Goal: Entertainment & Leisure: Browse casually

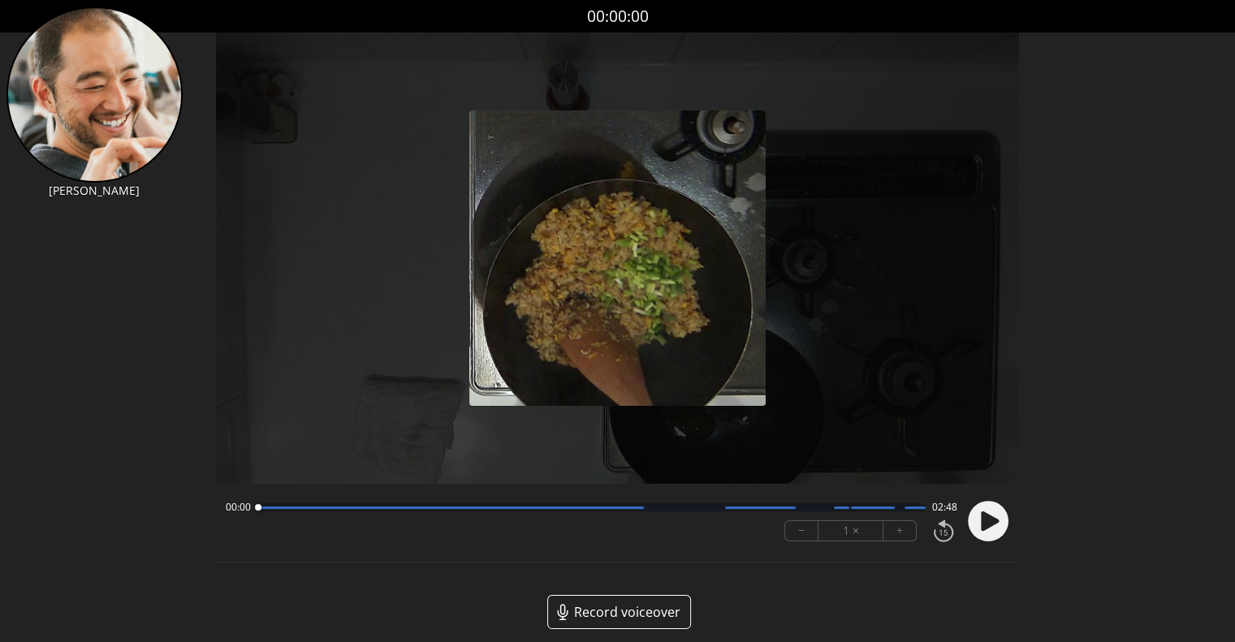
click at [846, 584] on div "Permission to record audio We need to use the microphone to record your voiceov…" at bounding box center [617, 343] width 803 height 623
click at [985, 530] on circle at bounding box center [988, 521] width 41 height 41
click at [898, 532] on button "+" at bounding box center [900, 530] width 32 height 19
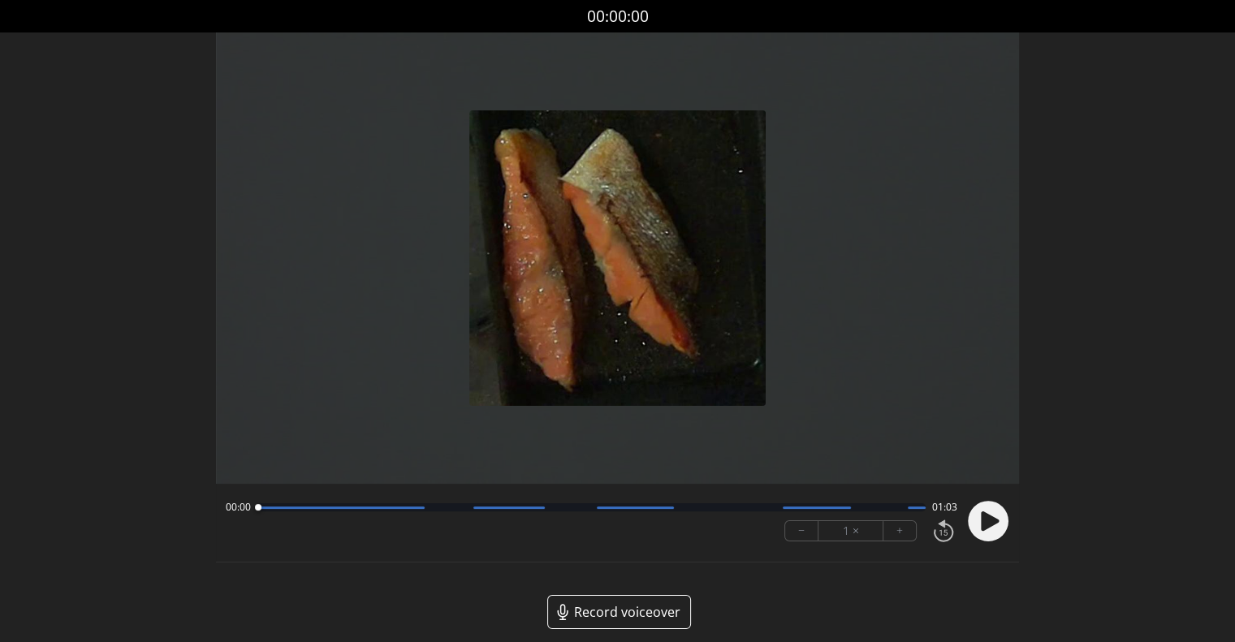
click at [793, 530] on button "−" at bounding box center [801, 530] width 33 height 19
click at [878, 565] on div "Permission to record audio We need to use the microphone to record your voiceov…" at bounding box center [617, 343] width 803 height 623
click at [992, 530] on circle at bounding box center [988, 521] width 41 height 41
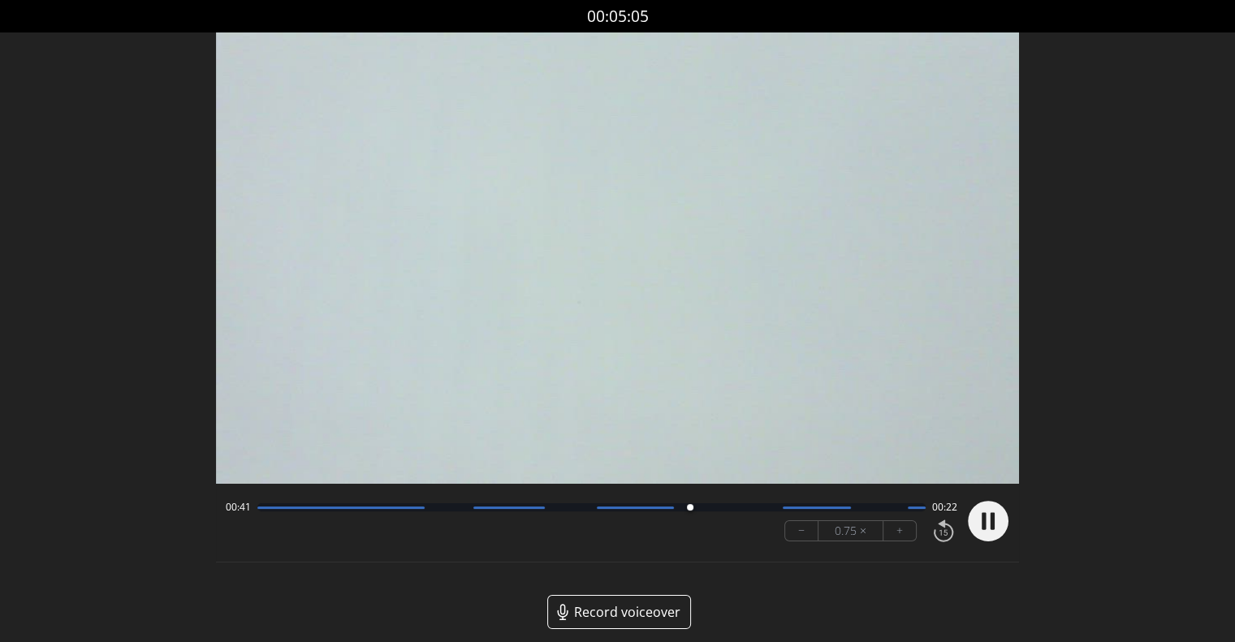
click at [909, 533] on button "+" at bounding box center [900, 530] width 32 height 19
click at [833, 509] on div at bounding box center [591, 507] width 668 height 8
click at [813, 528] on button "−" at bounding box center [801, 530] width 33 height 19
click at [992, 521] on icon at bounding box center [990, 521] width 18 height 19
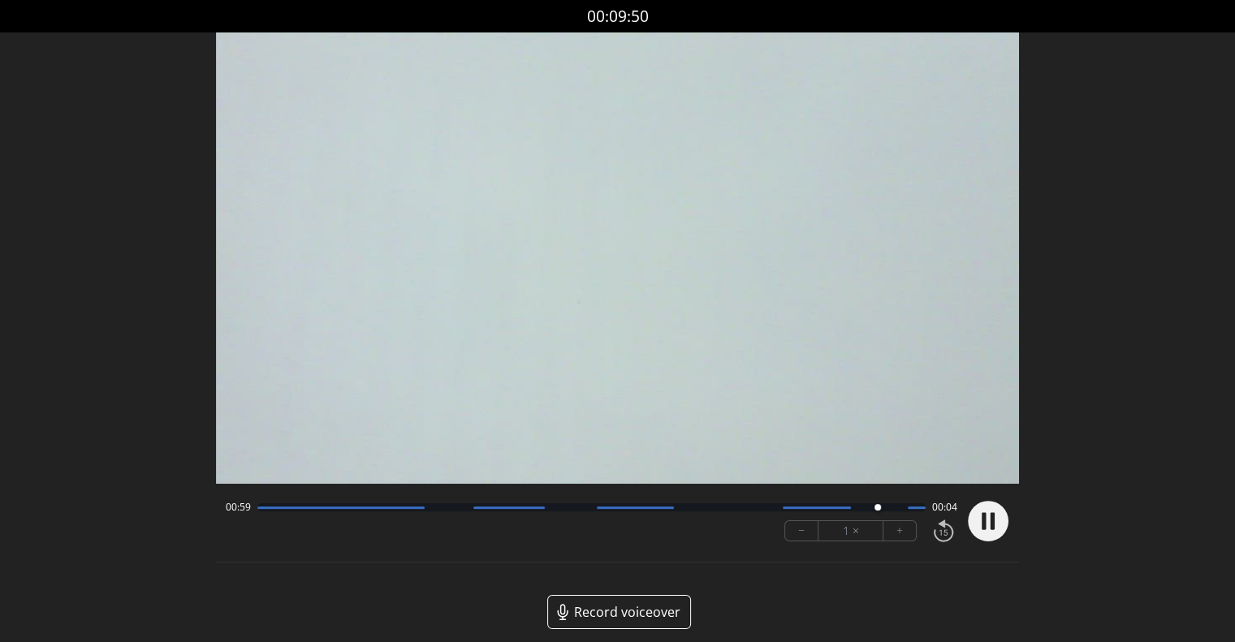
click at [776, 514] on div "00:59 00:04" at bounding box center [592, 507] width 732 height 13
click at [773, 503] on div at bounding box center [591, 507] width 668 height 8
